Goal: Task Accomplishment & Management: Complete application form

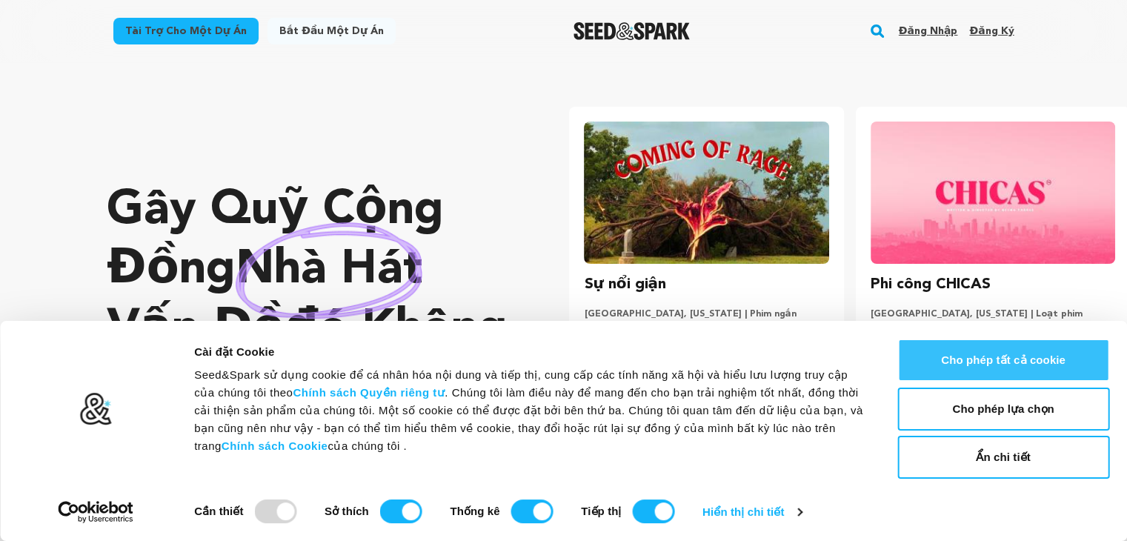
click at [945, 356] on button "Cho phép tất cả cookie" at bounding box center [1003, 360] width 212 height 43
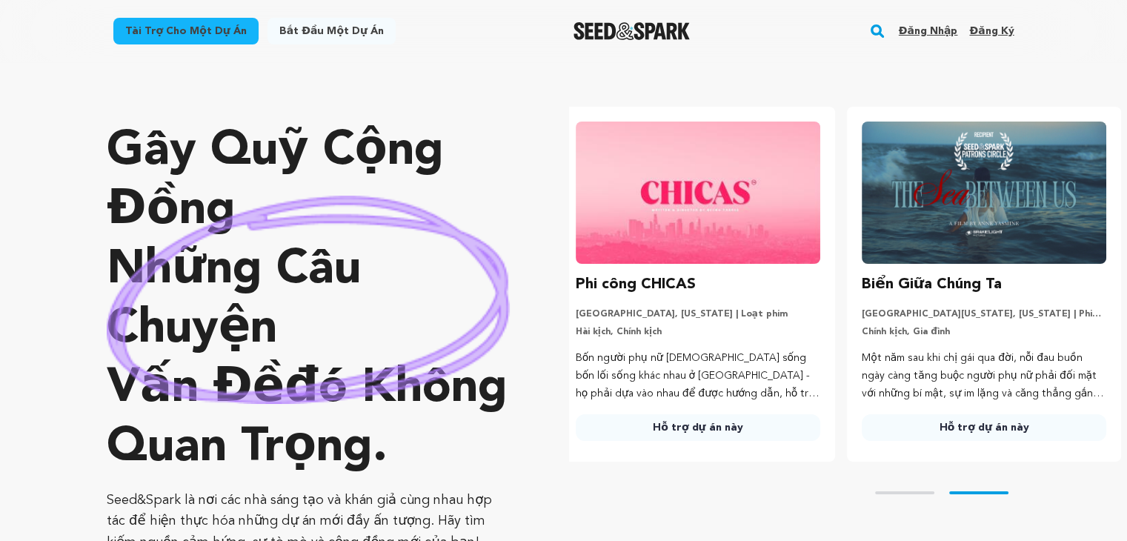
scroll to position [0, 297]
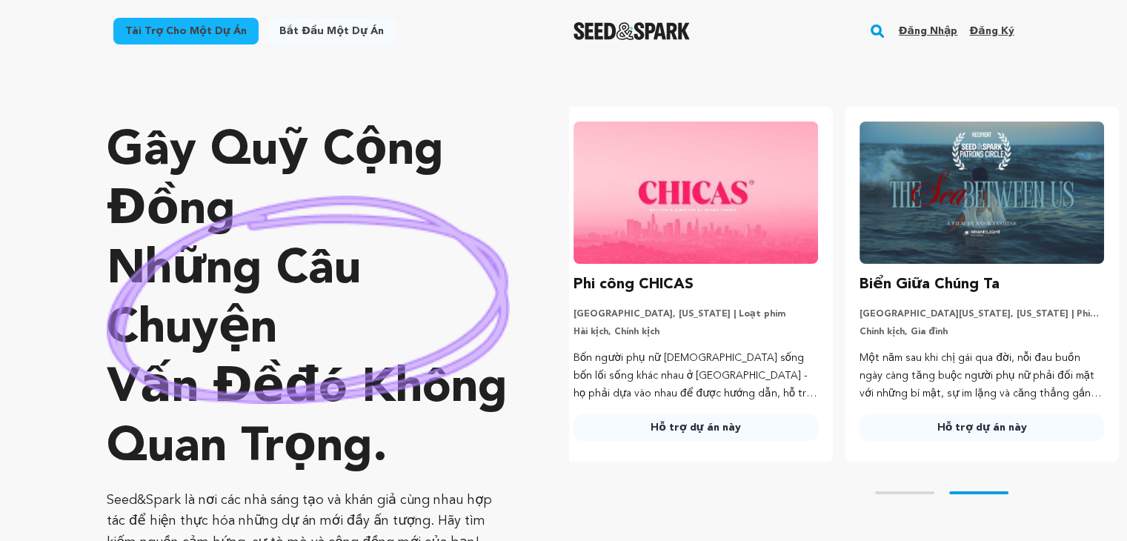
click at [945, 27] on font "Đăng nhập" at bounding box center [928, 31] width 59 height 10
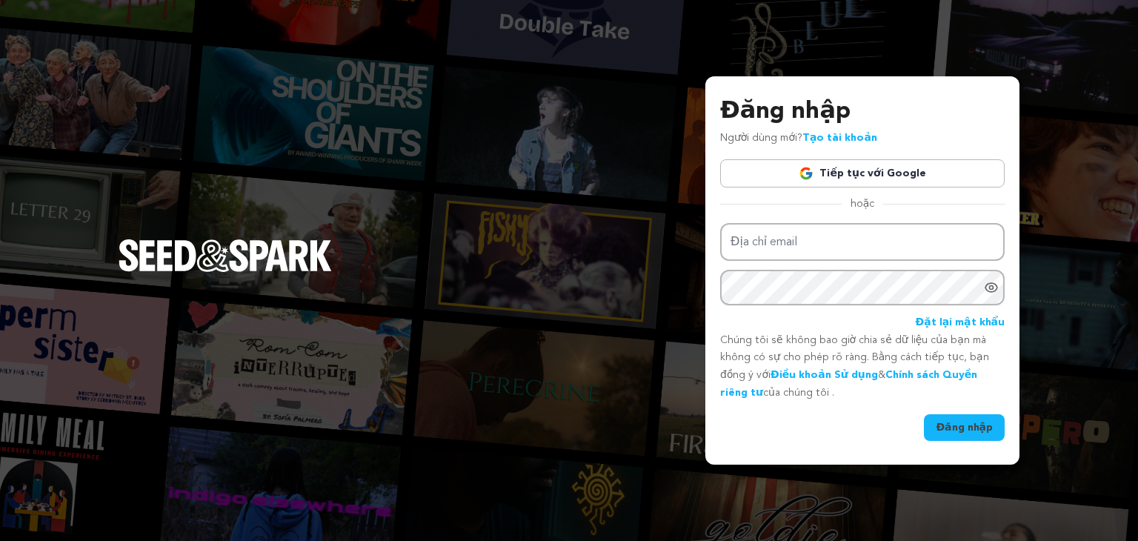
click at [912, 170] on font "Tiếp tục với Google" at bounding box center [872, 173] width 106 height 10
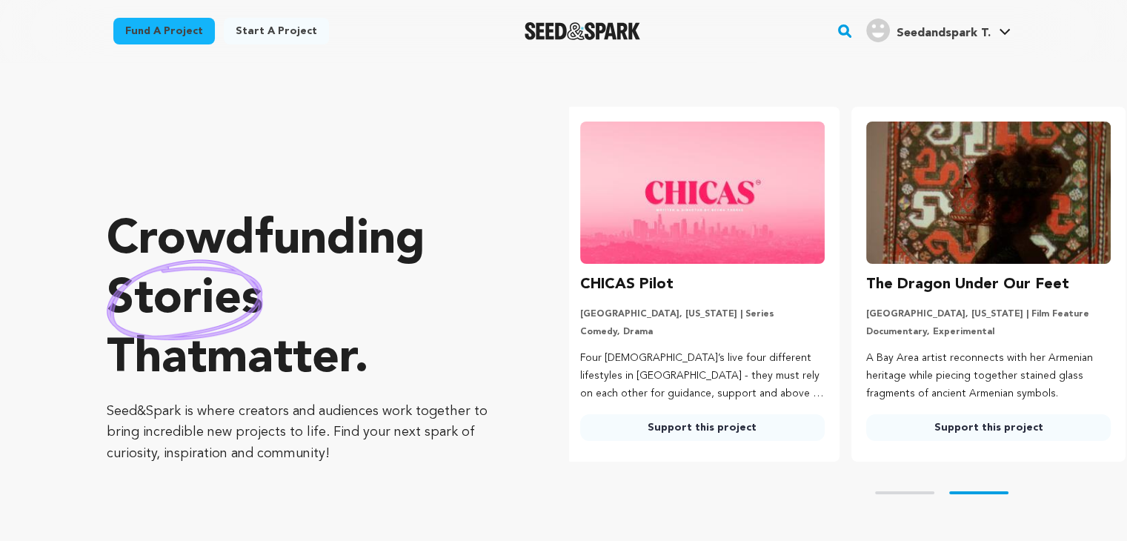
click at [480, 222] on p "Crowdfunding stories that matter ." at bounding box center [308, 300] width 403 height 178
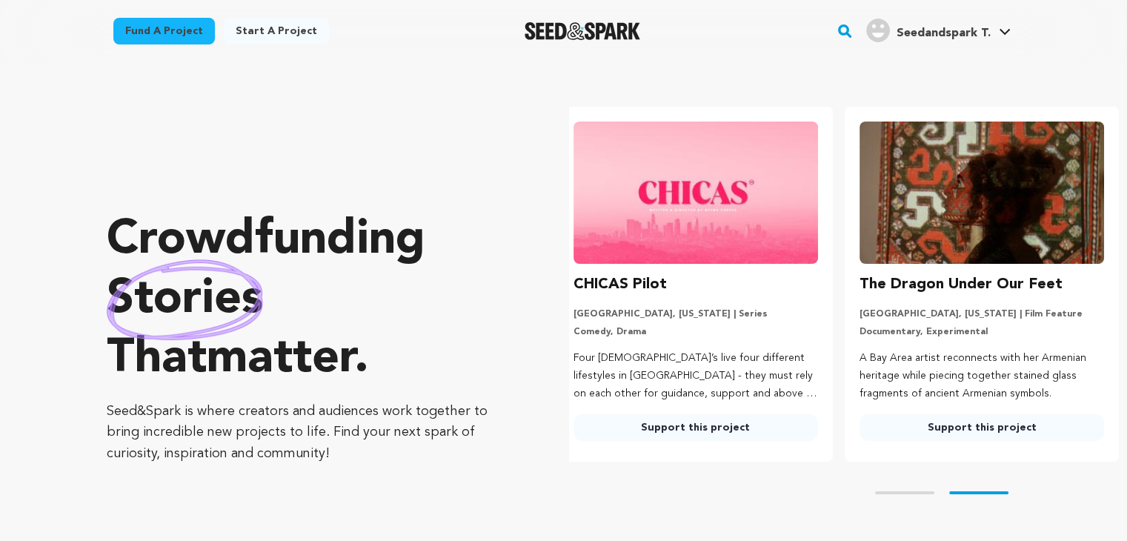
click at [279, 27] on link "Start a project" at bounding box center [276, 31] width 105 height 27
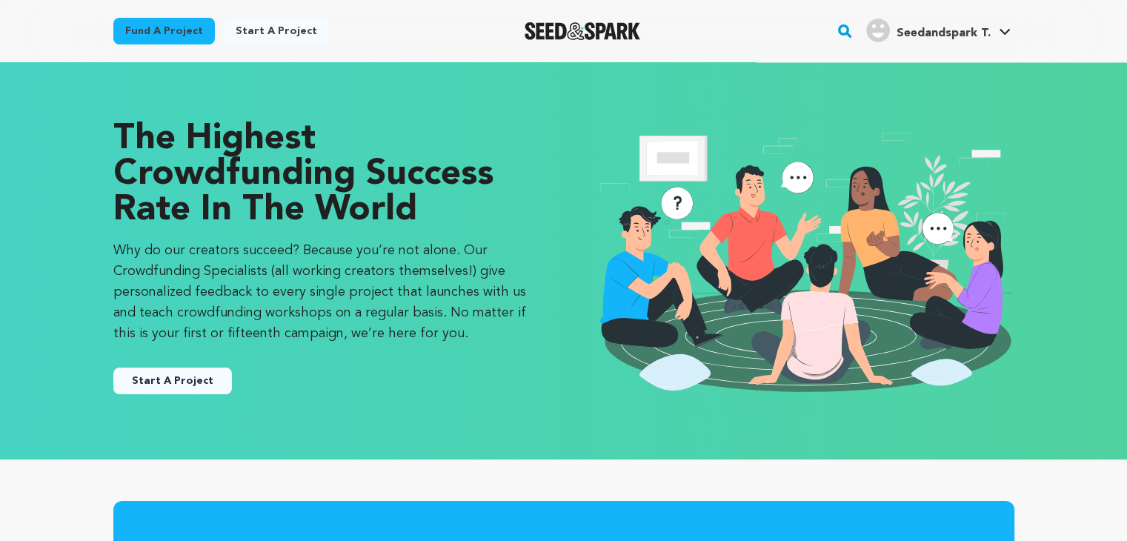
click at [200, 373] on button "Start A Project" at bounding box center [172, 381] width 119 height 27
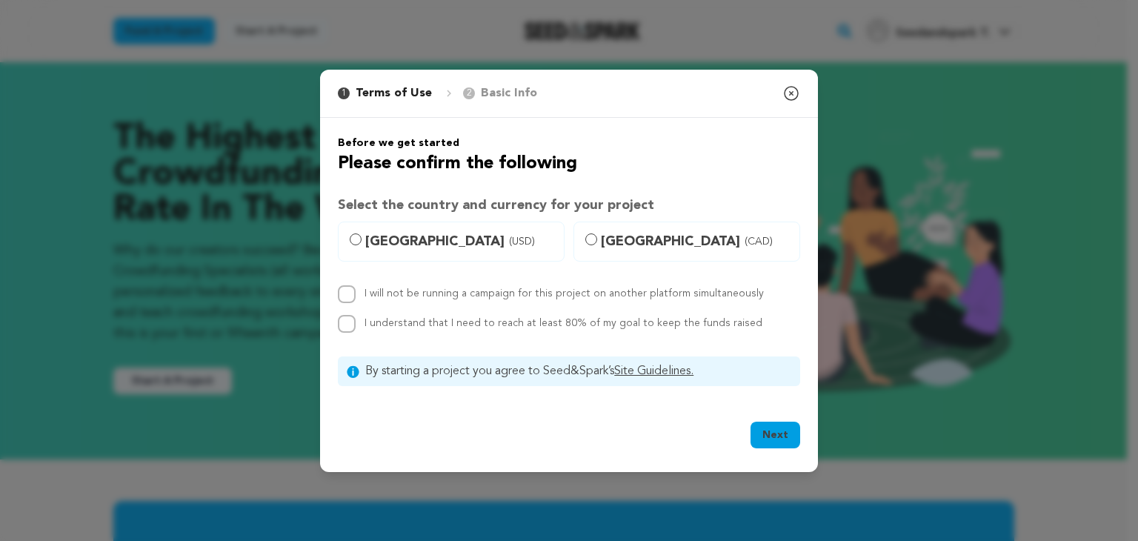
click at [410, 257] on label "[GEOGRAPHIC_DATA] (USD)" at bounding box center [451, 242] width 227 height 40
click at [362, 245] on input "[GEOGRAPHIC_DATA] (USD)" at bounding box center [356, 239] width 12 height 12
radio input "true"
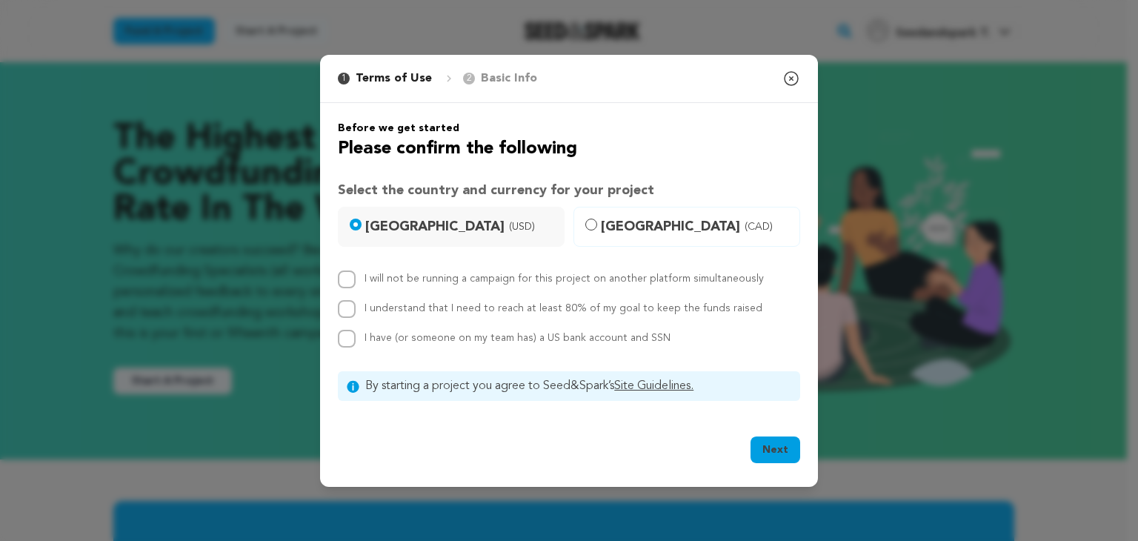
click at [972, 281] on div "1 Terms of Use 2 Basic Info You started your project! Close modal Before we get…" at bounding box center [569, 270] width 1138 height 541
click at [796, 80] on icon "button" at bounding box center [791, 79] width 18 height 18
